Goal: Submit feedback/report problem

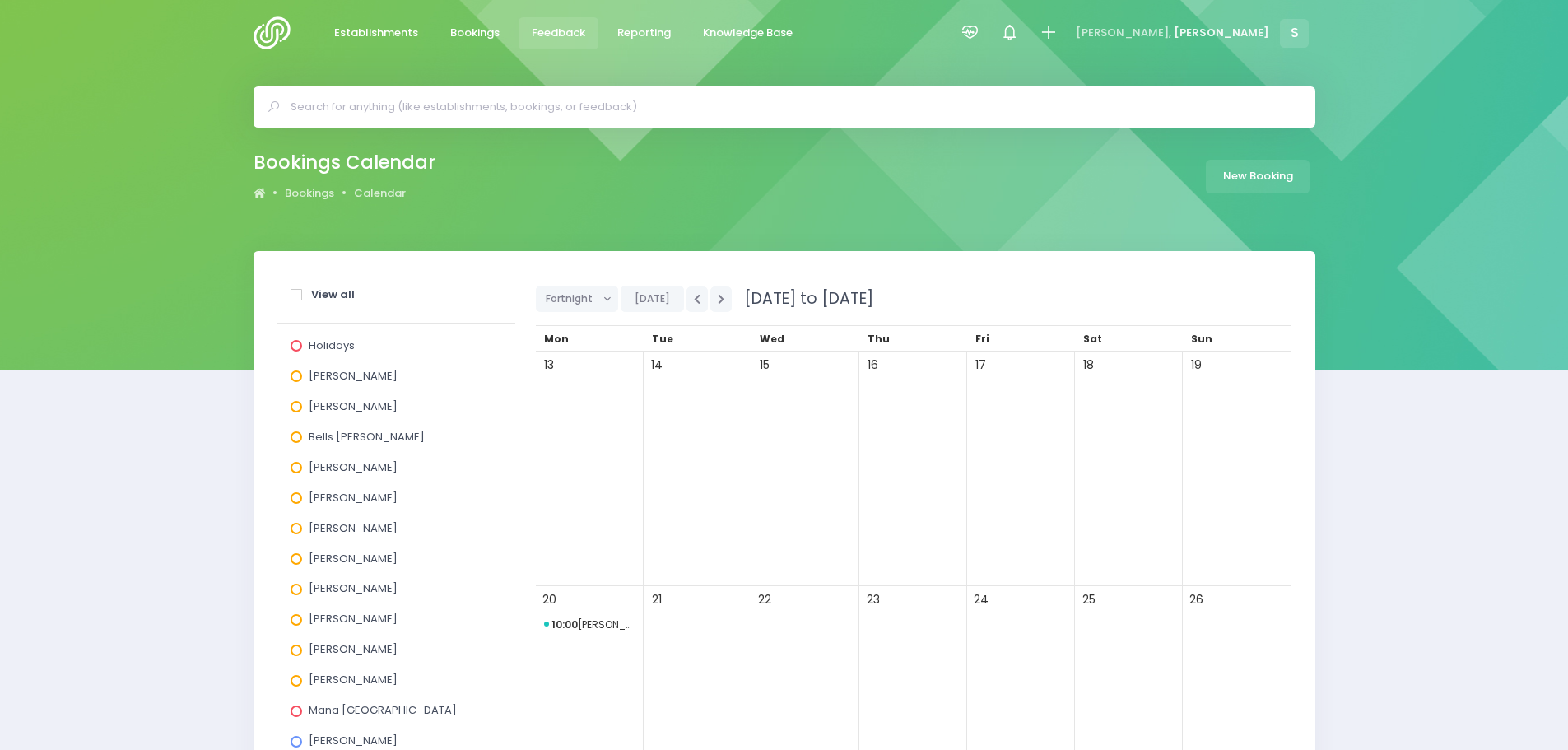
click at [564, 41] on link "Feedback" at bounding box center [559, 33] width 81 height 32
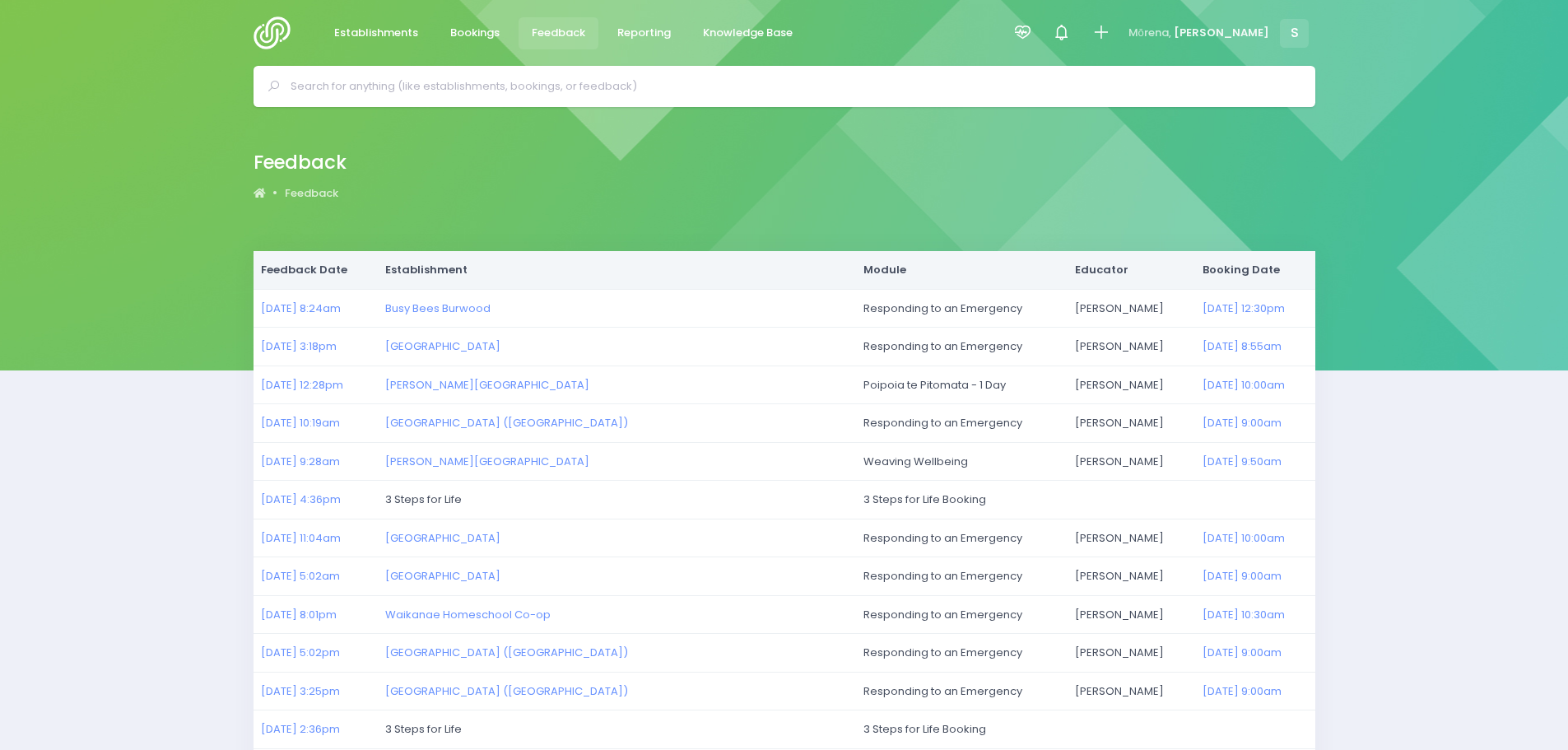
click at [270, 31] on img at bounding box center [277, 33] width 47 height 33
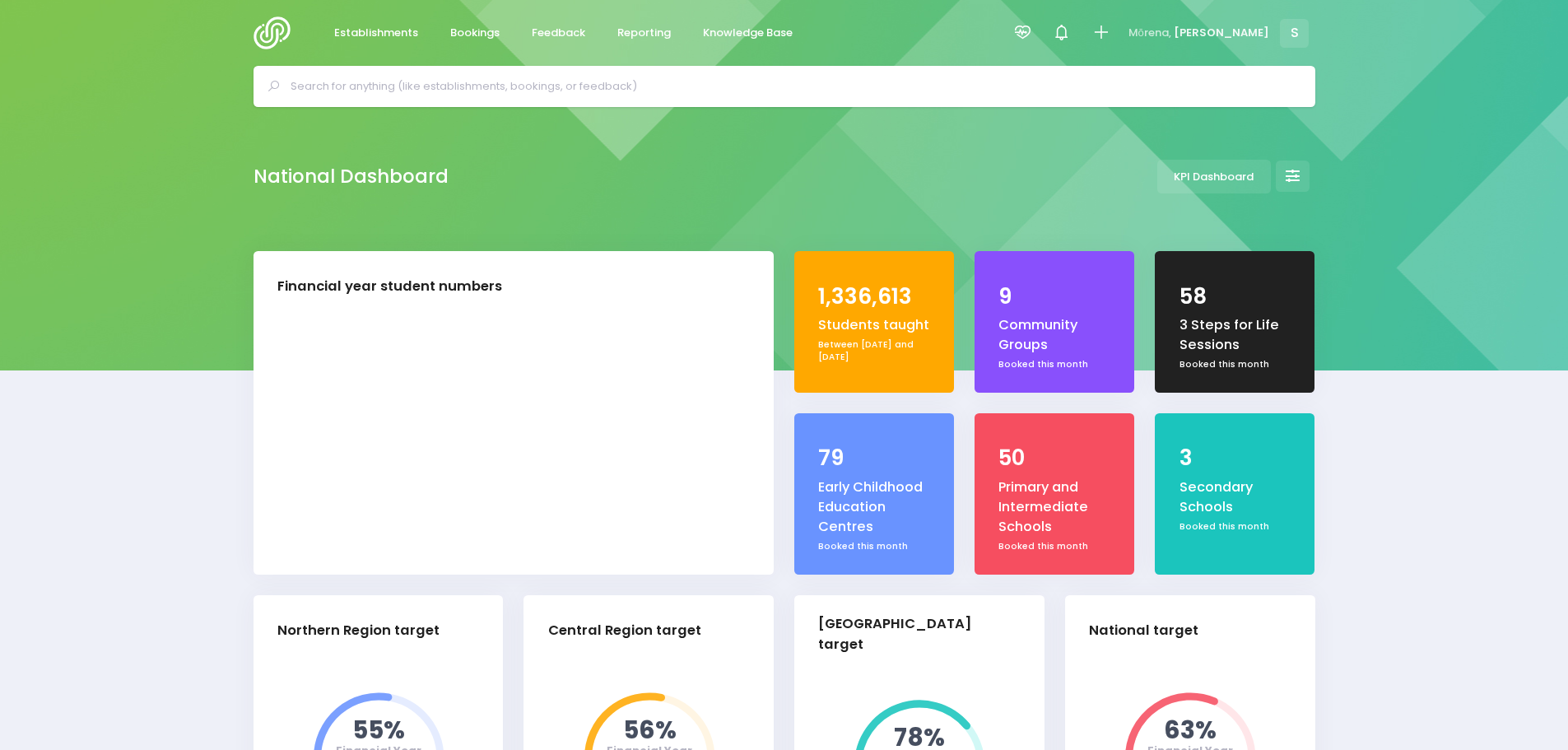
select select "5"
drag, startPoint x: 553, startPoint y: 34, endPoint x: 556, endPoint y: 47, distance: 13.3
click at [553, 34] on span "Feedback" at bounding box center [558, 33] width 54 height 16
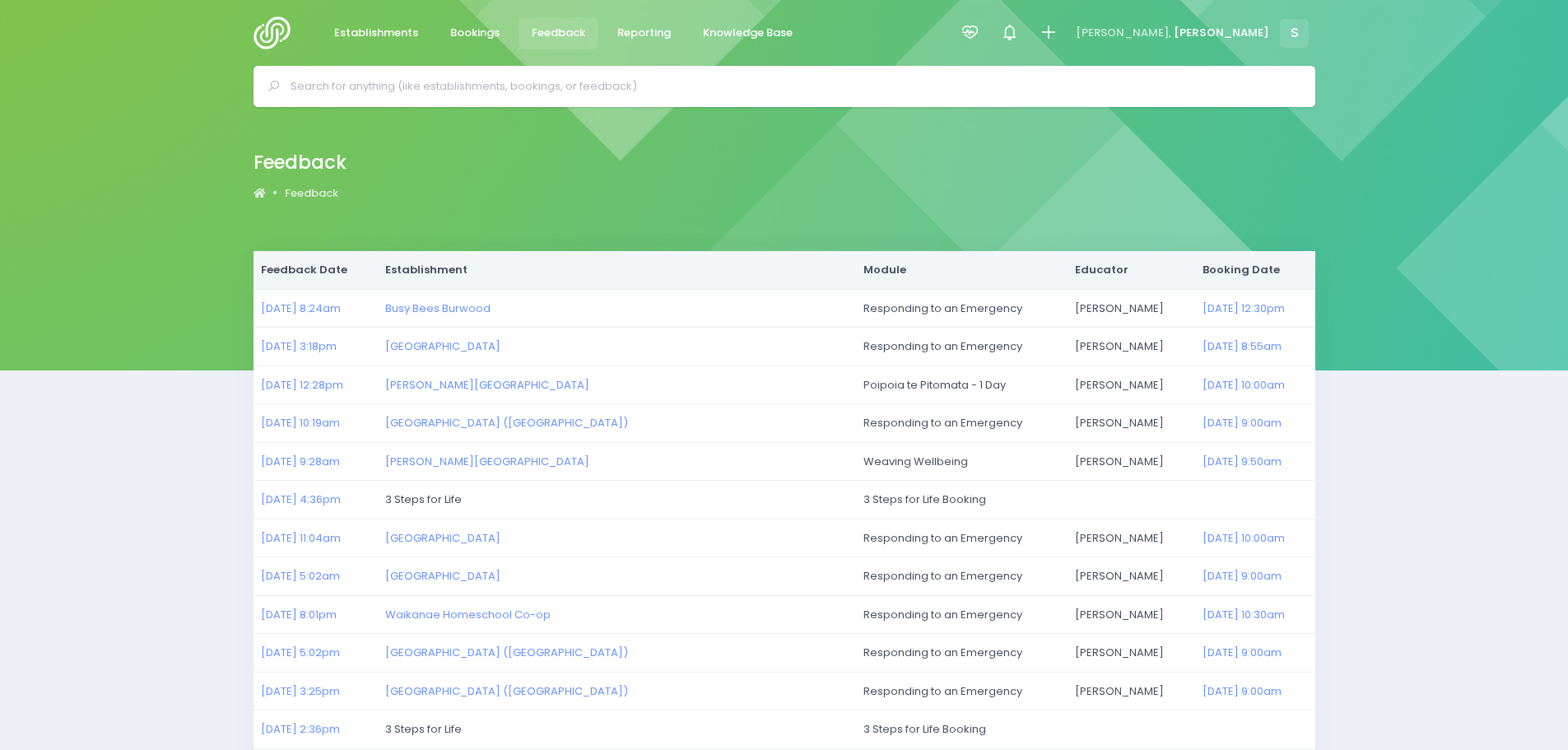
click at [272, 35] on img at bounding box center [277, 33] width 47 height 33
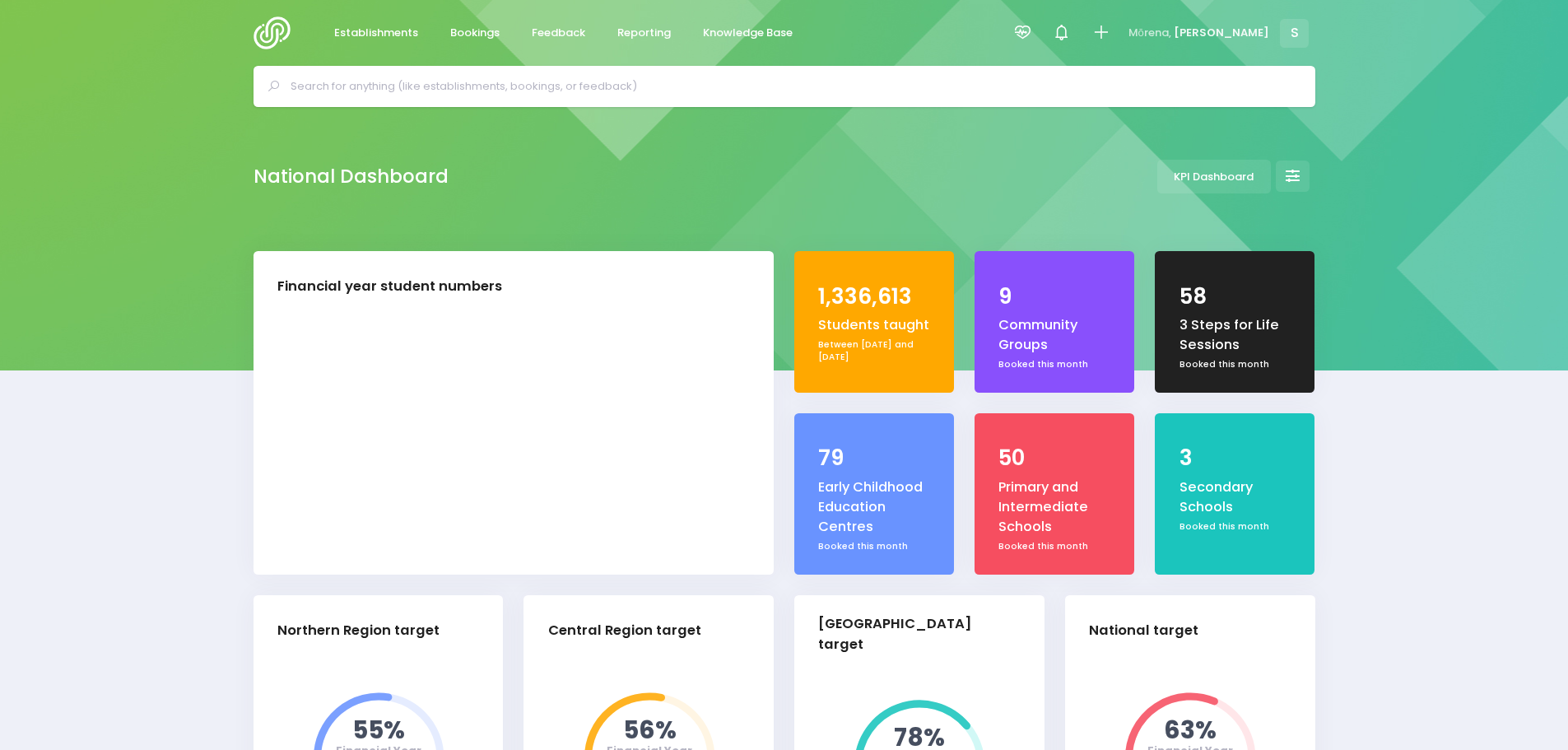
select select "5"
click at [555, 23] on link "Feedback" at bounding box center [559, 33] width 81 height 32
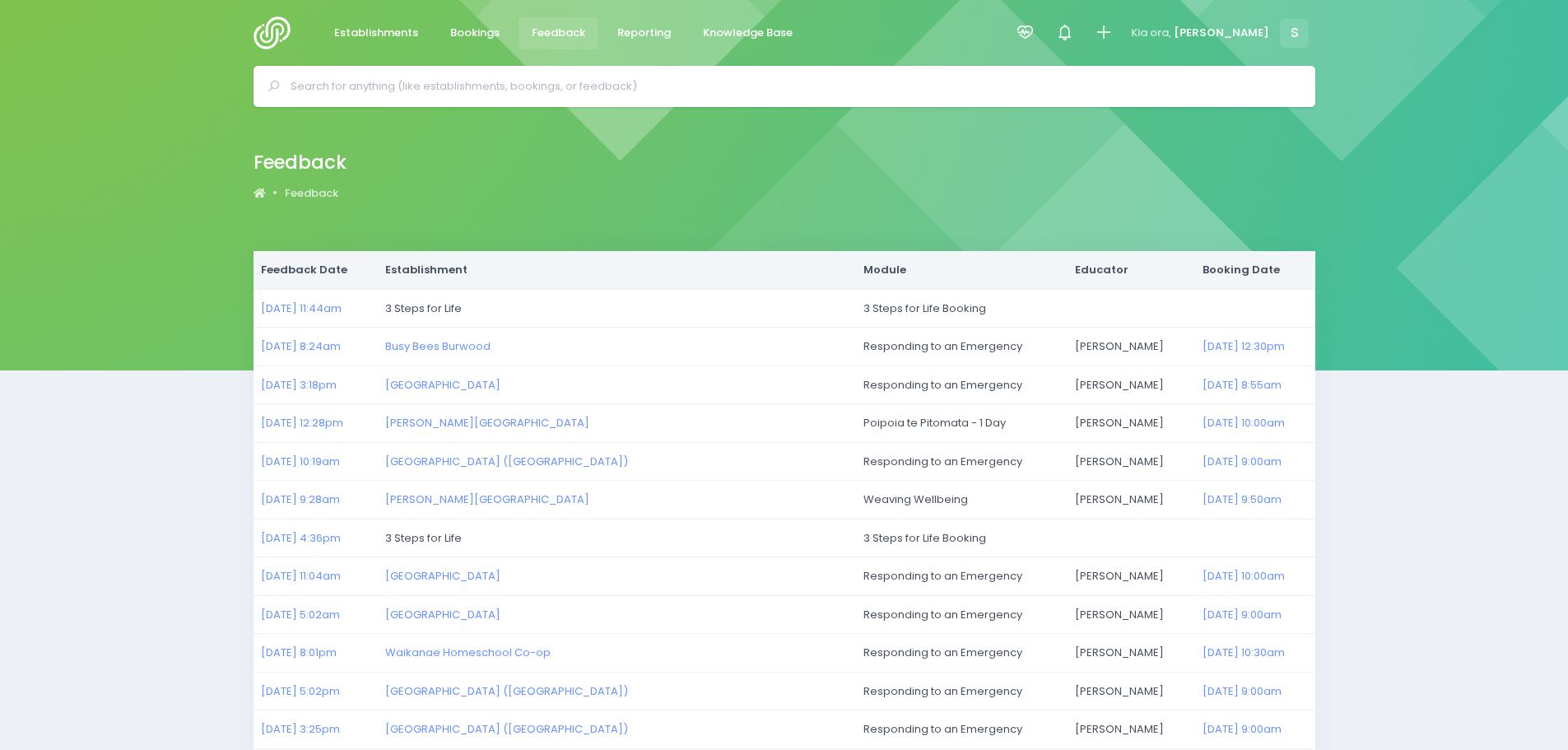
click at [278, 18] on img at bounding box center [277, 33] width 47 height 33
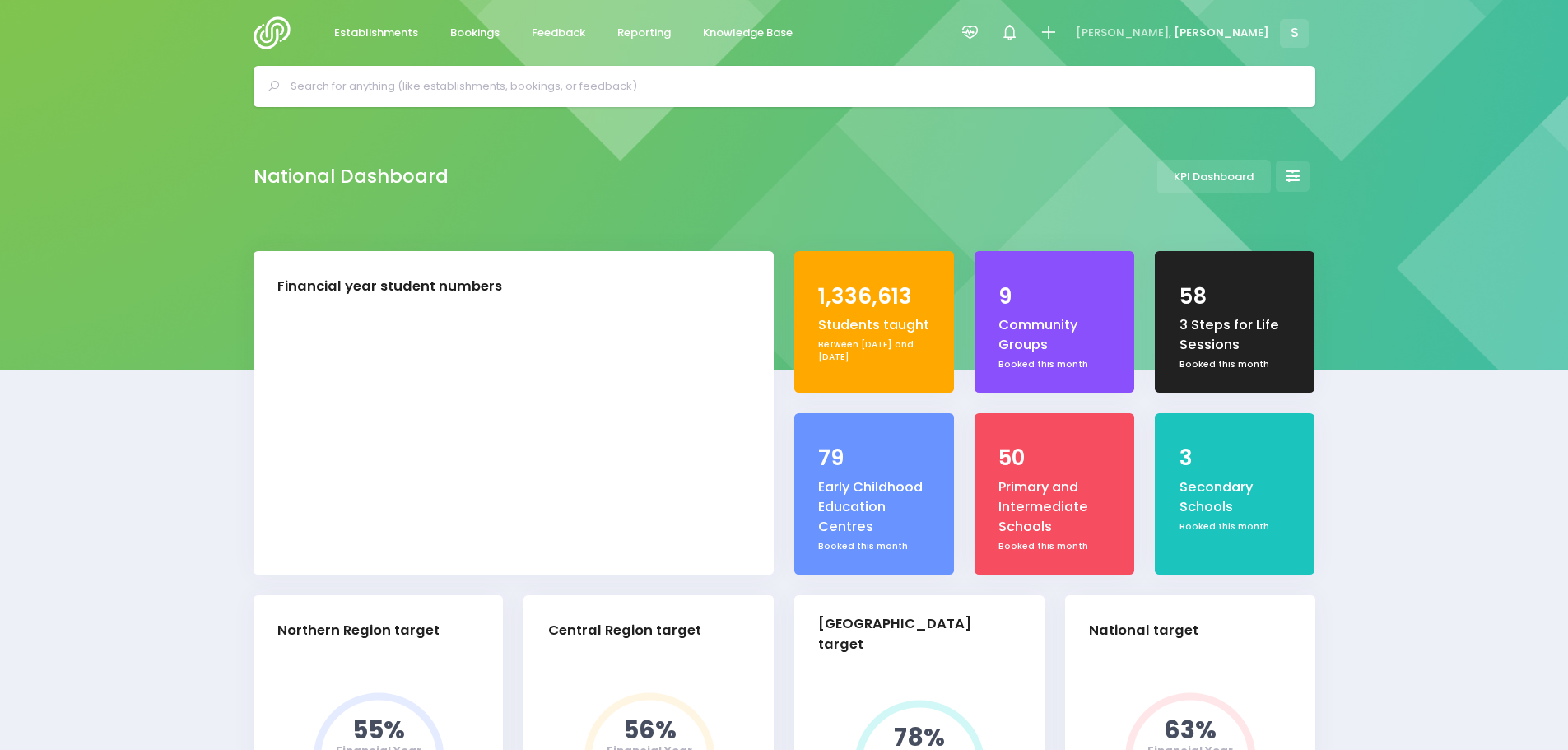
select select "5"
